Goal: Transaction & Acquisition: Purchase product/service

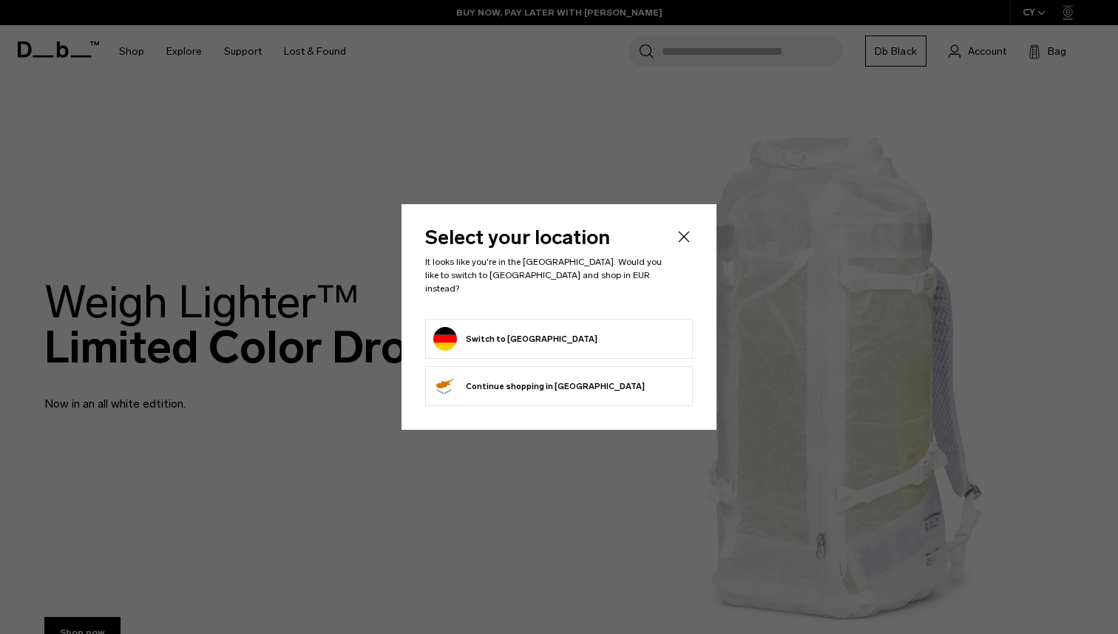
click at [567, 336] on form "Switch to [GEOGRAPHIC_DATA]" at bounding box center [558, 339] width 251 height 24
click at [493, 343] on button "Switch to [GEOGRAPHIC_DATA]" at bounding box center [515, 339] width 164 height 24
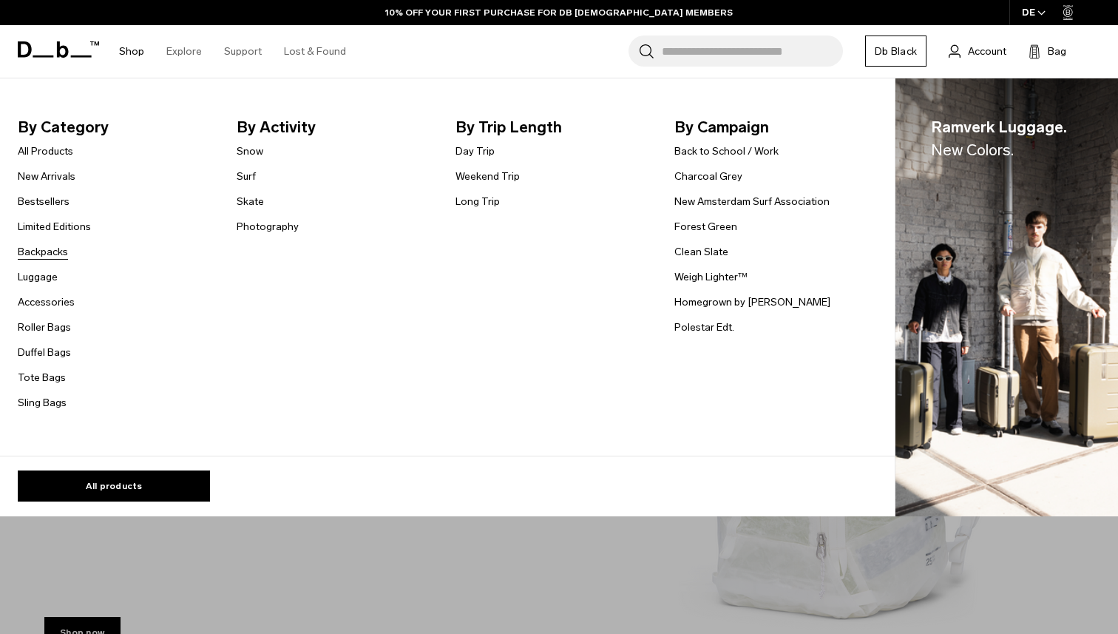
click at [56, 255] on link "Backpacks" at bounding box center [43, 252] width 50 height 16
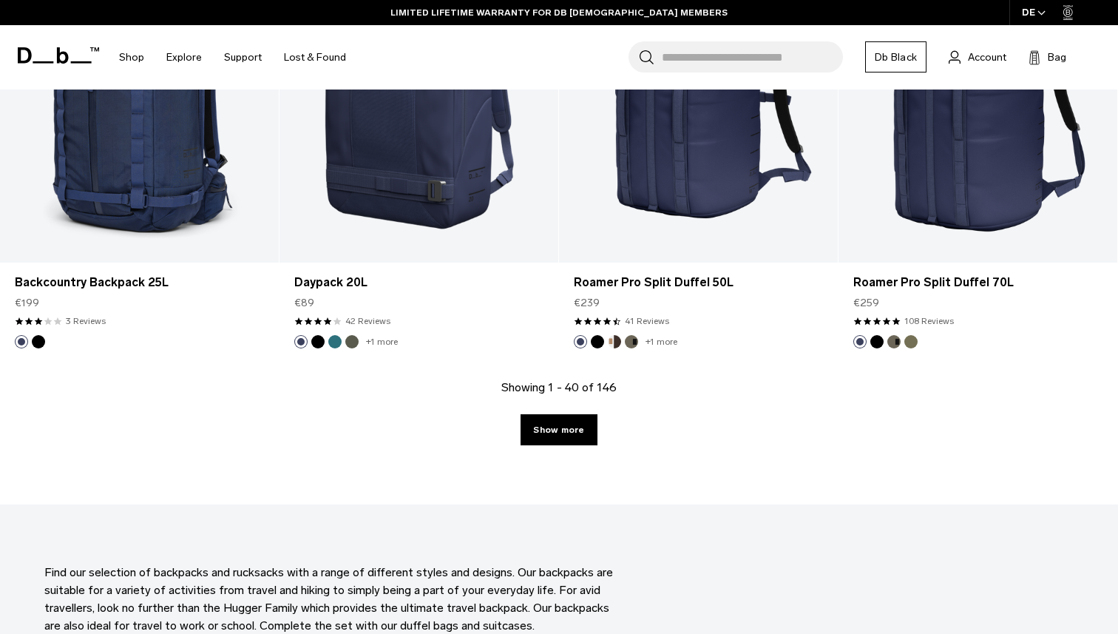
scroll to position [4289, 0]
